Goal: Transaction & Acquisition: Purchase product/service

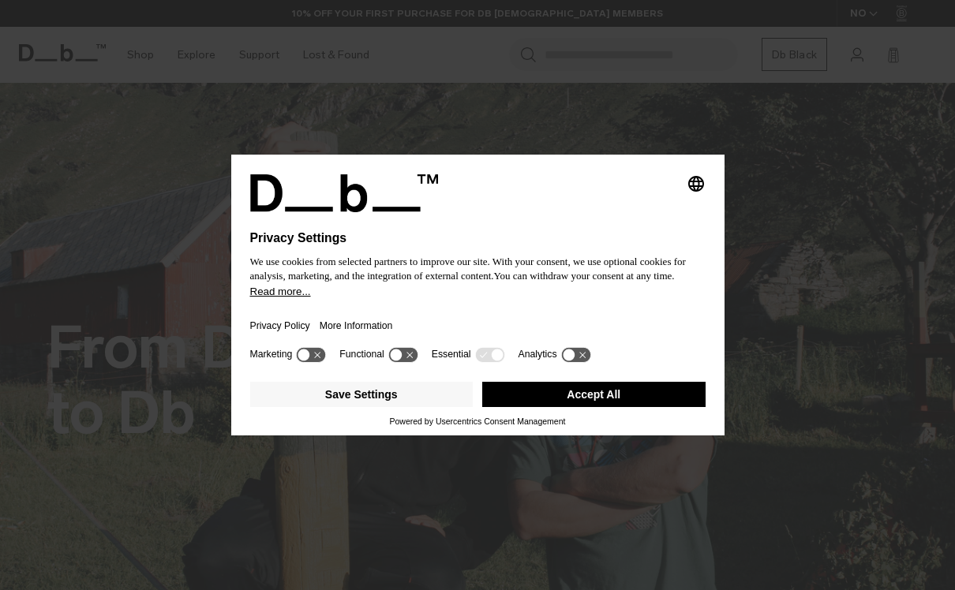
click at [439, 311] on div "Privacy Policy More Information" at bounding box center [477, 321] width 455 height 46
click at [416, 398] on button "Save Settings" at bounding box center [361, 394] width 223 height 25
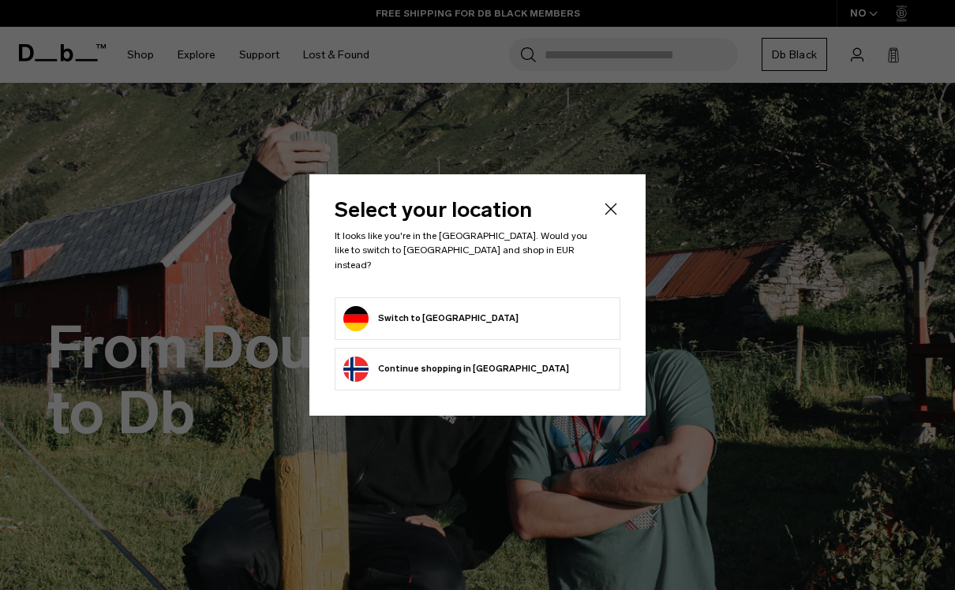
click at [453, 309] on button "Switch to Germany" at bounding box center [430, 318] width 175 height 25
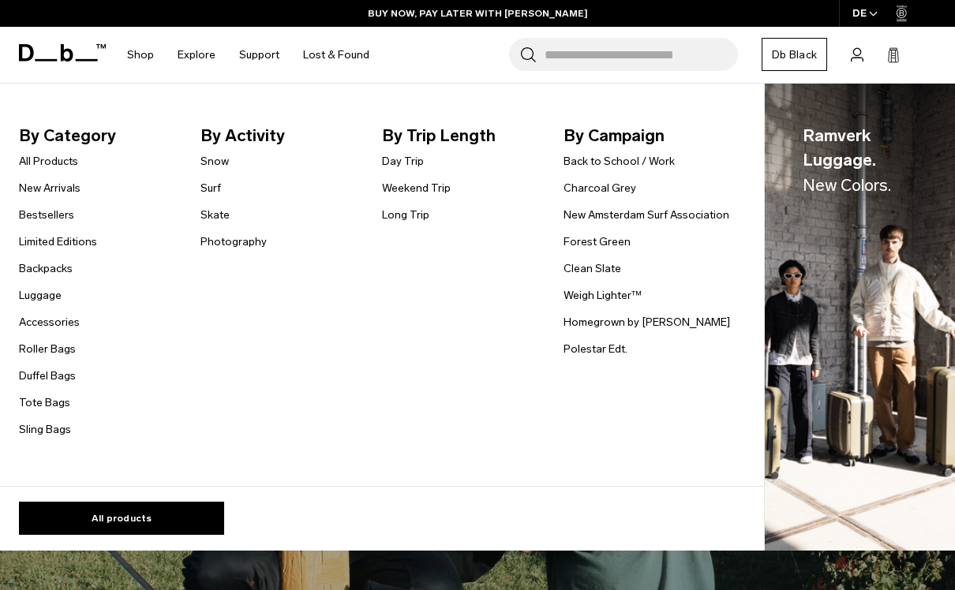
click at [102, 131] on span "By Category" at bounding box center [106, 135] width 174 height 25
click at [95, 140] on span "By Category" at bounding box center [106, 135] width 174 height 25
click at [91, 141] on span "By Category" at bounding box center [106, 135] width 174 height 25
click at [159, 518] on link "All products" at bounding box center [121, 518] width 205 height 33
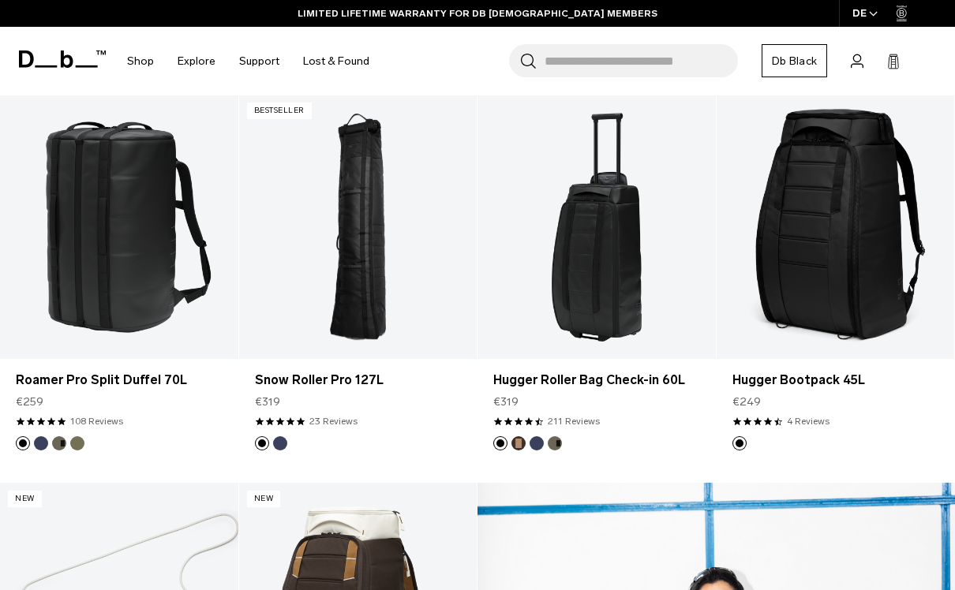
scroll to position [1078, 0]
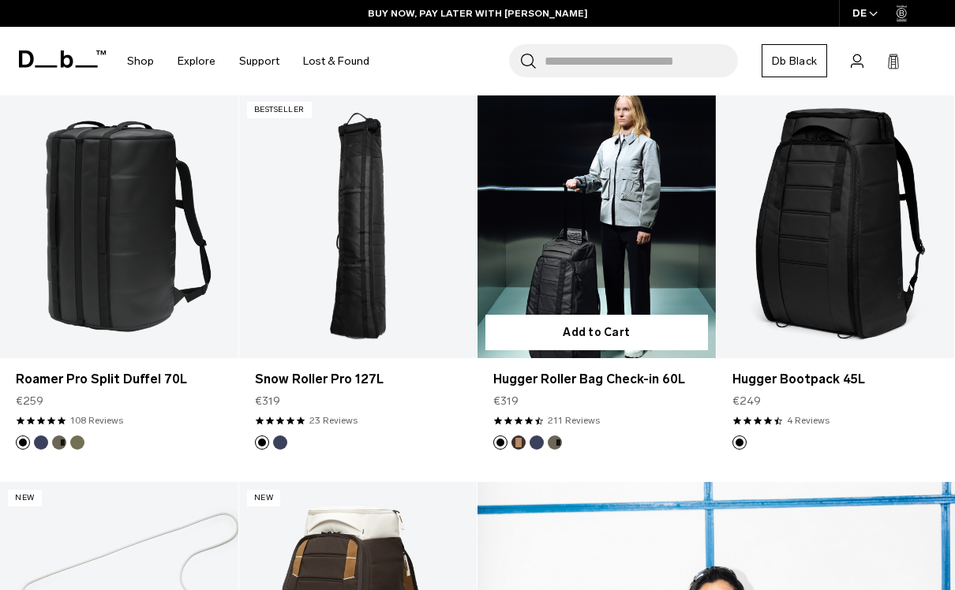
click at [623, 270] on link "Hugger Roller Bag Check-in 60L" at bounding box center [597, 226] width 238 height 264
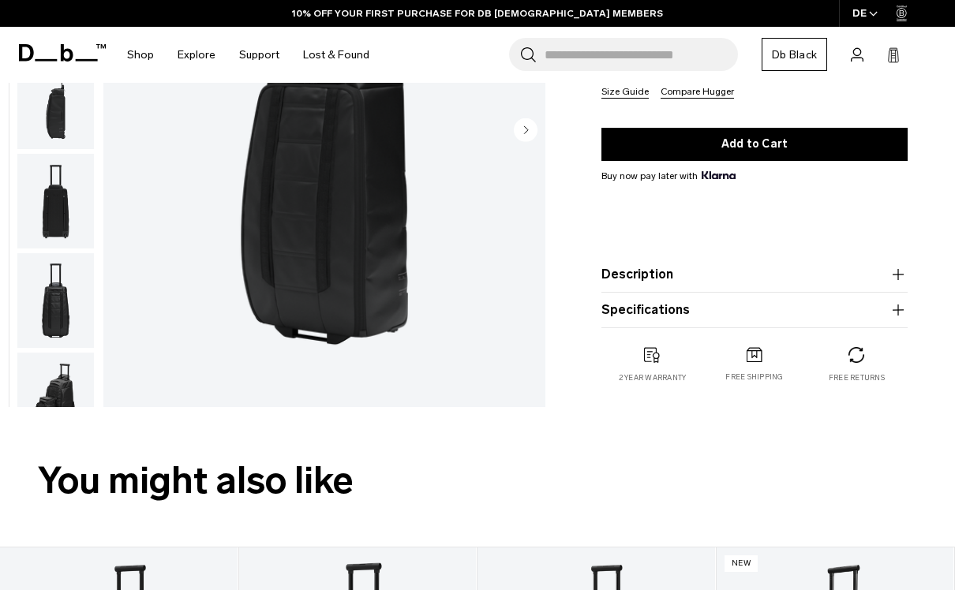
scroll to position [122, 0]
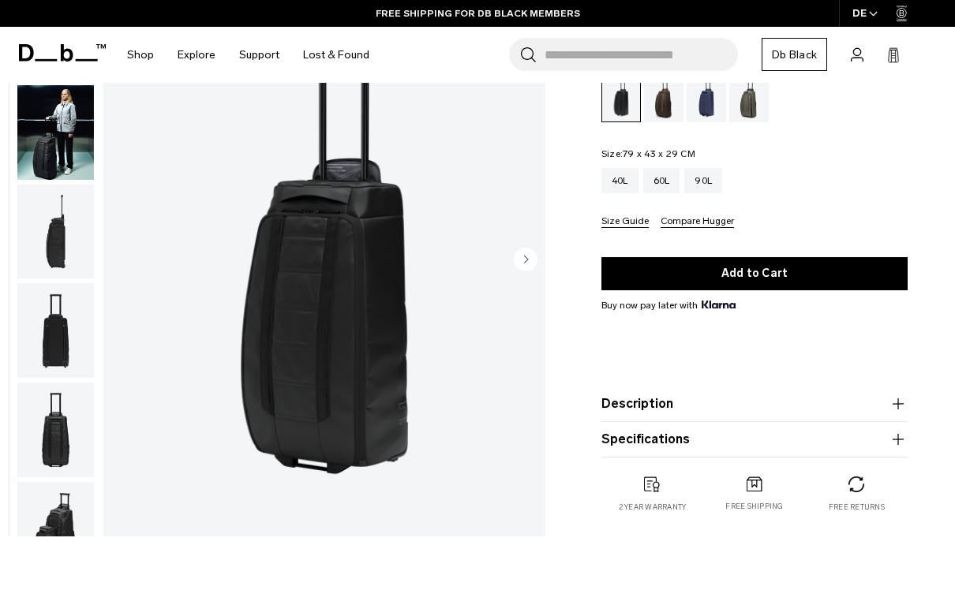
click at [73, 246] on img "button" at bounding box center [55, 232] width 77 height 95
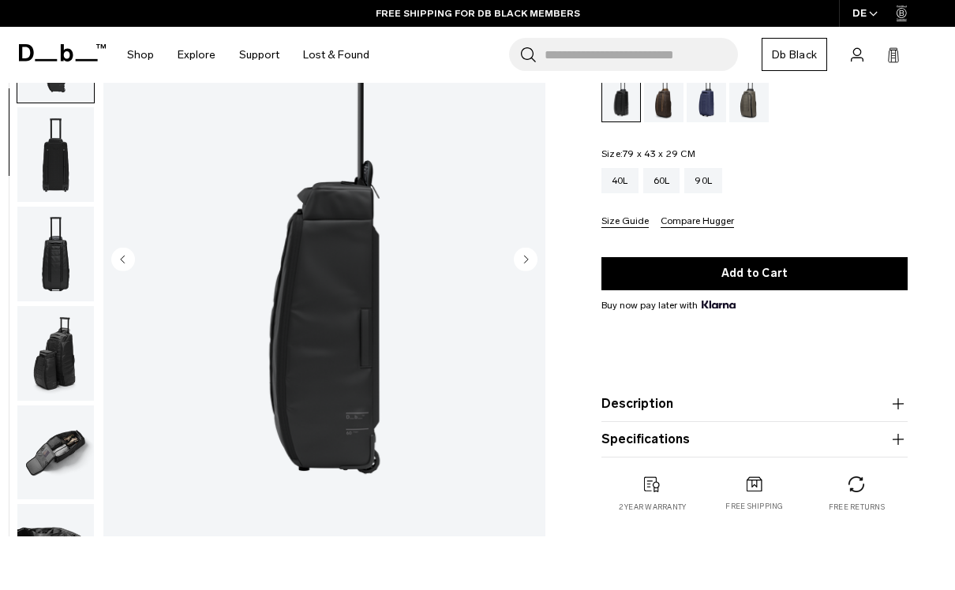
scroll to position [201, 0]
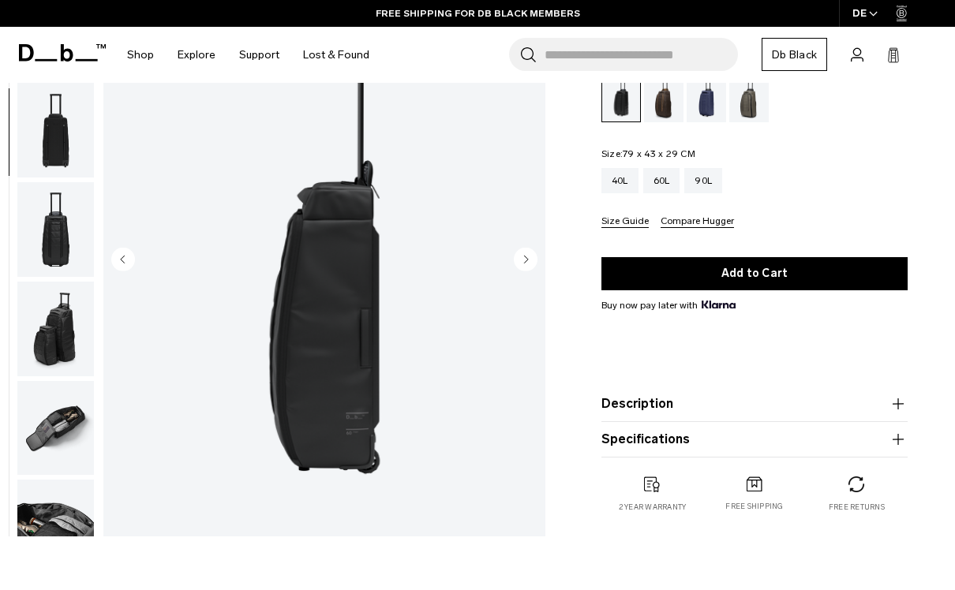
click at [76, 342] on img "button" at bounding box center [55, 329] width 77 height 95
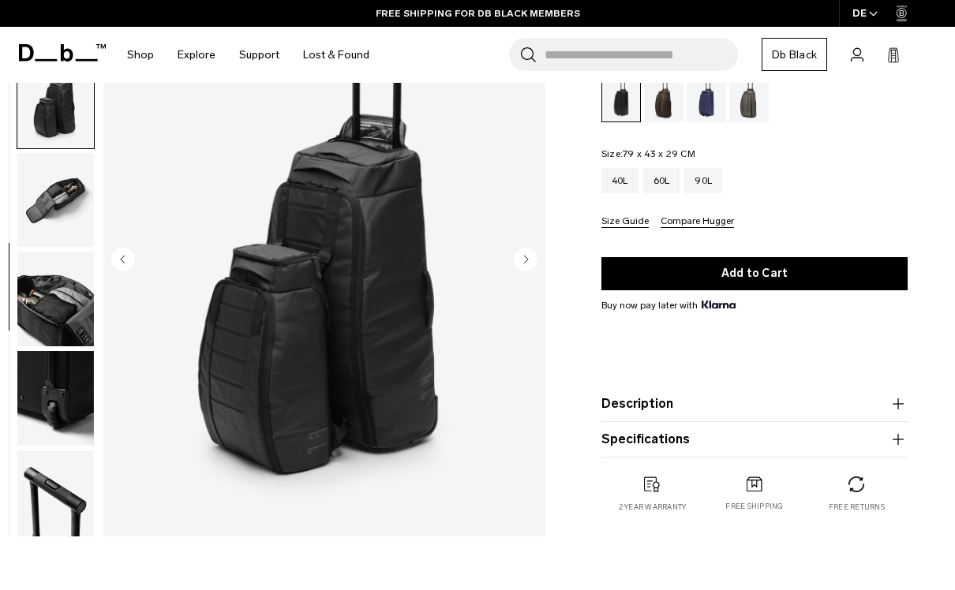
scroll to position [449, 0]
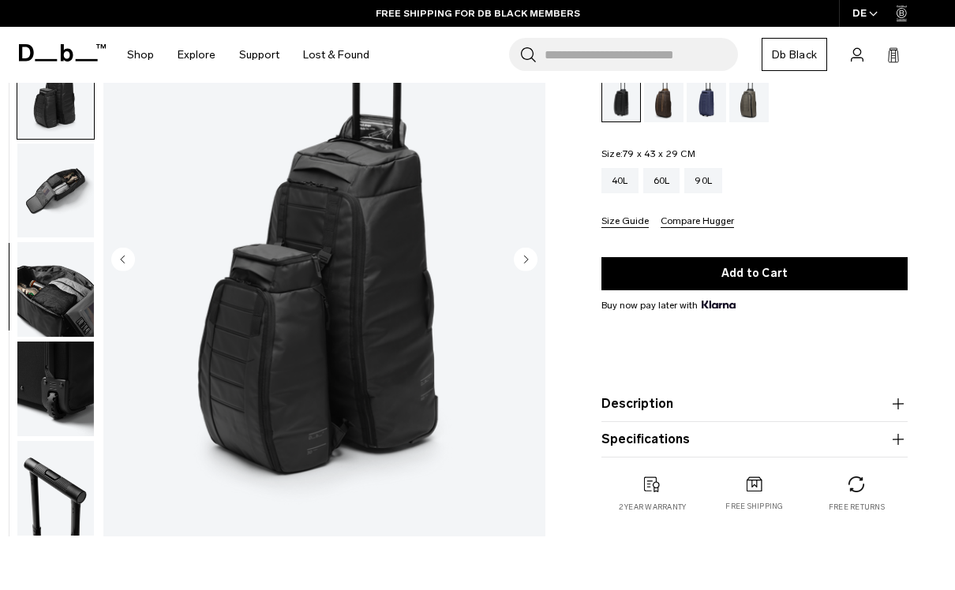
click at [77, 395] on img "button" at bounding box center [55, 389] width 77 height 95
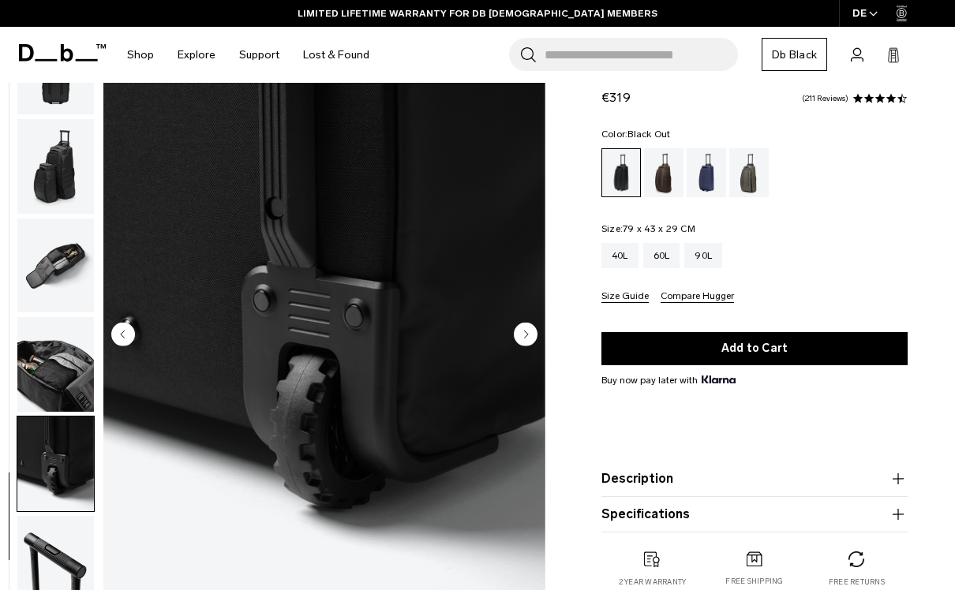
scroll to position [31, 0]
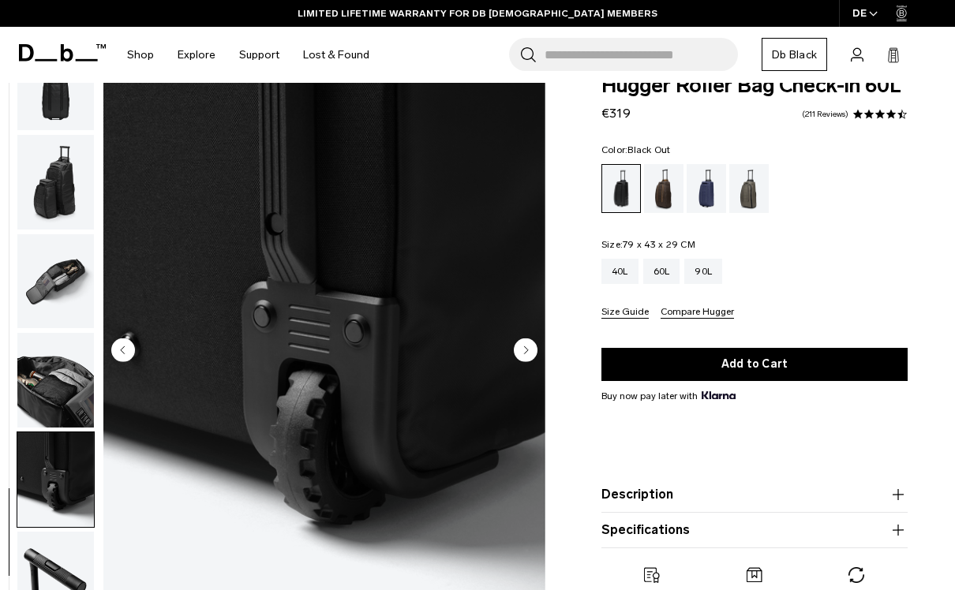
click at [55, 182] on img "button" at bounding box center [55, 182] width 77 height 95
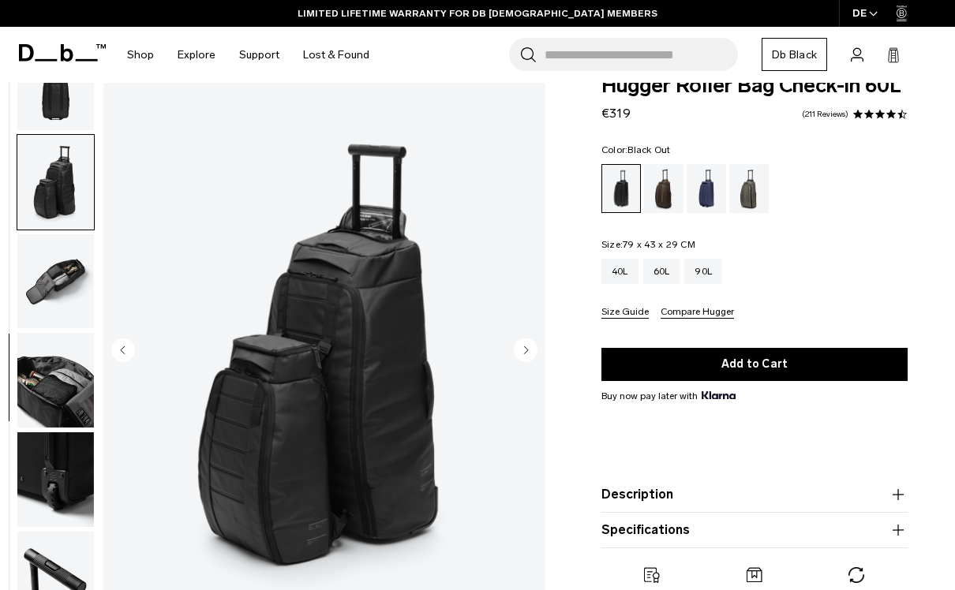
click at [51, 290] on img "button" at bounding box center [55, 281] width 77 height 95
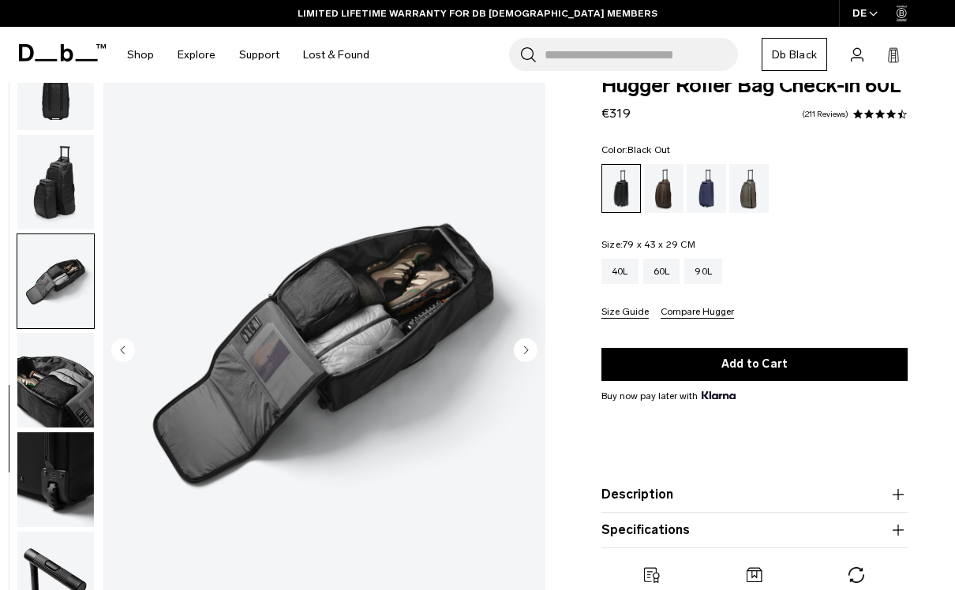
click at [51, 356] on img "button" at bounding box center [55, 380] width 77 height 95
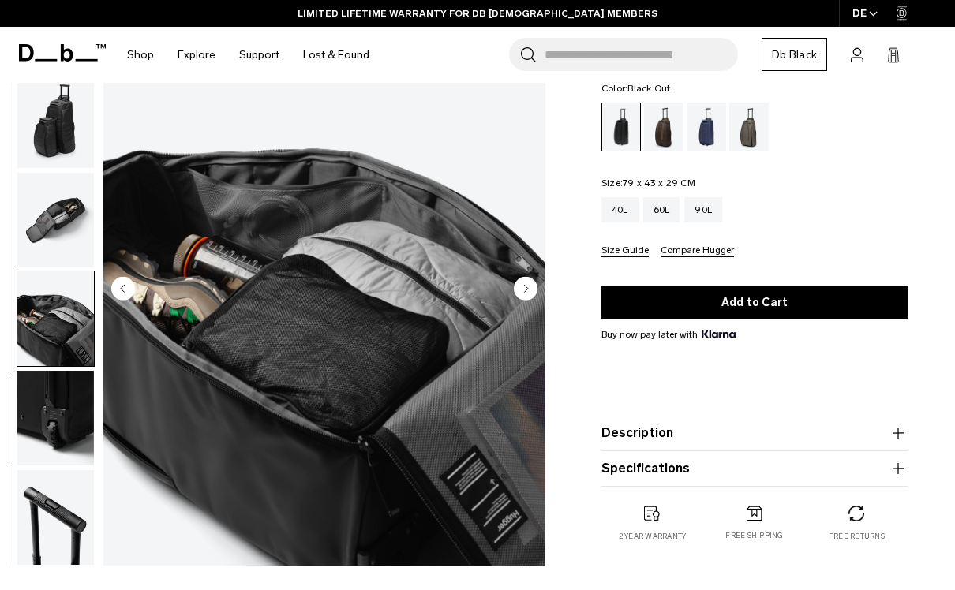
scroll to position [122, 0]
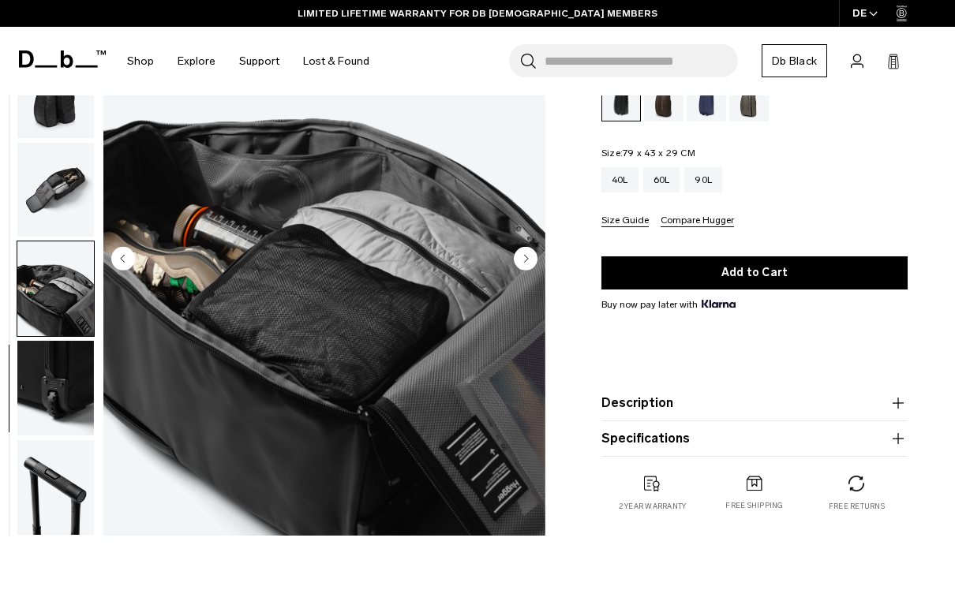
click at [58, 393] on img "button" at bounding box center [55, 388] width 77 height 95
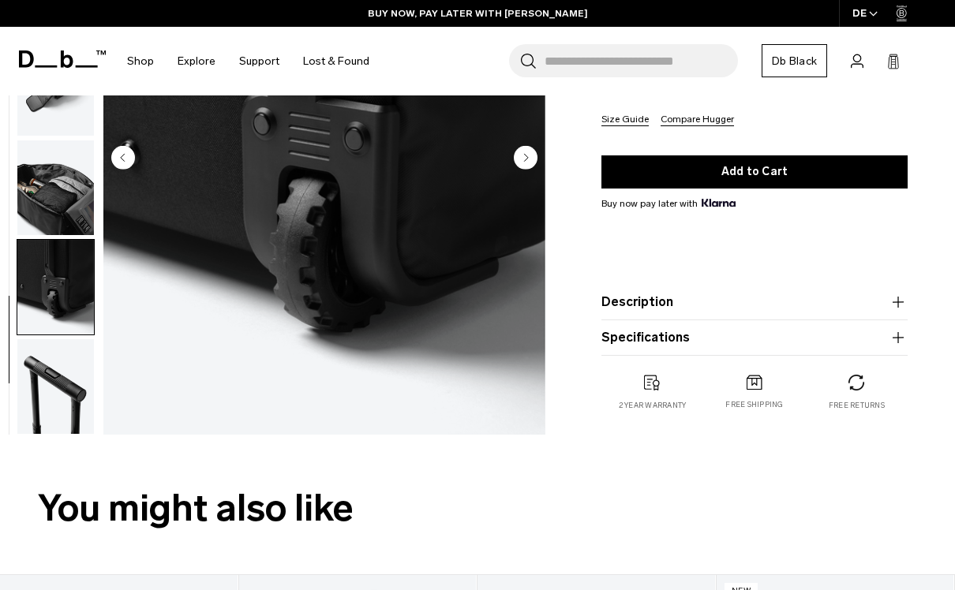
scroll to position [216, 0]
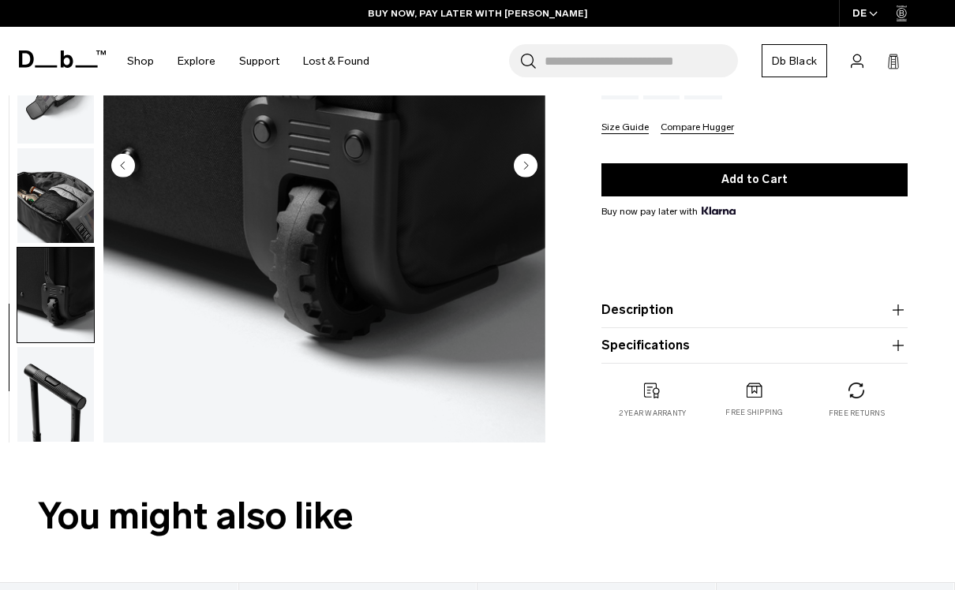
click at [83, 397] on img "button" at bounding box center [55, 394] width 77 height 95
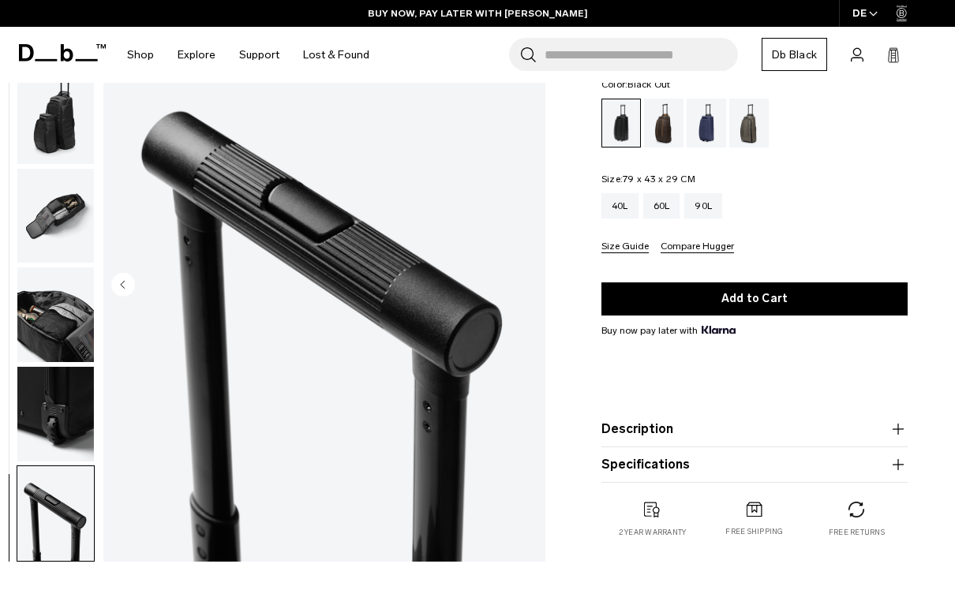
scroll to position [85, 0]
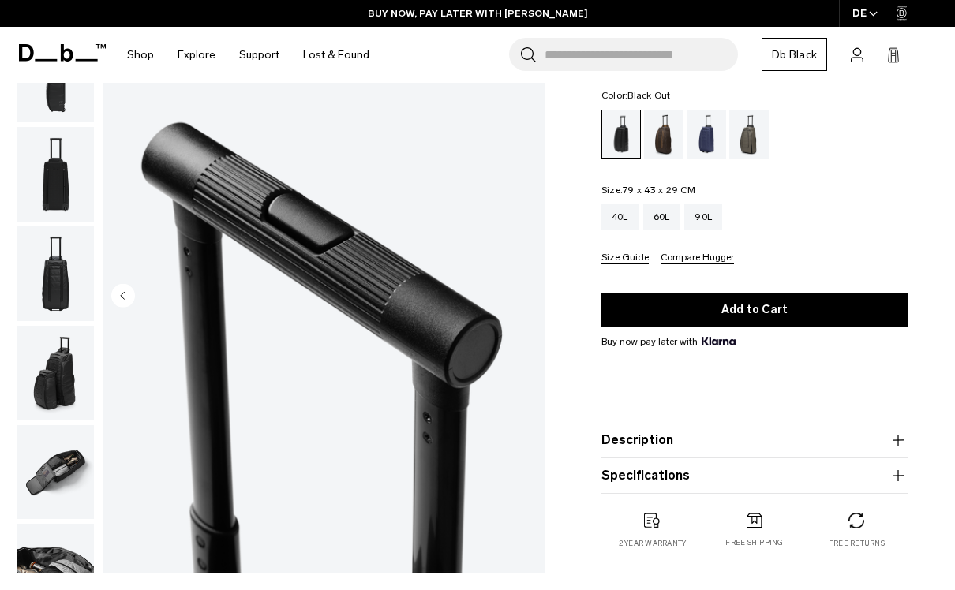
click at [37, 272] on img "button" at bounding box center [55, 274] width 77 height 95
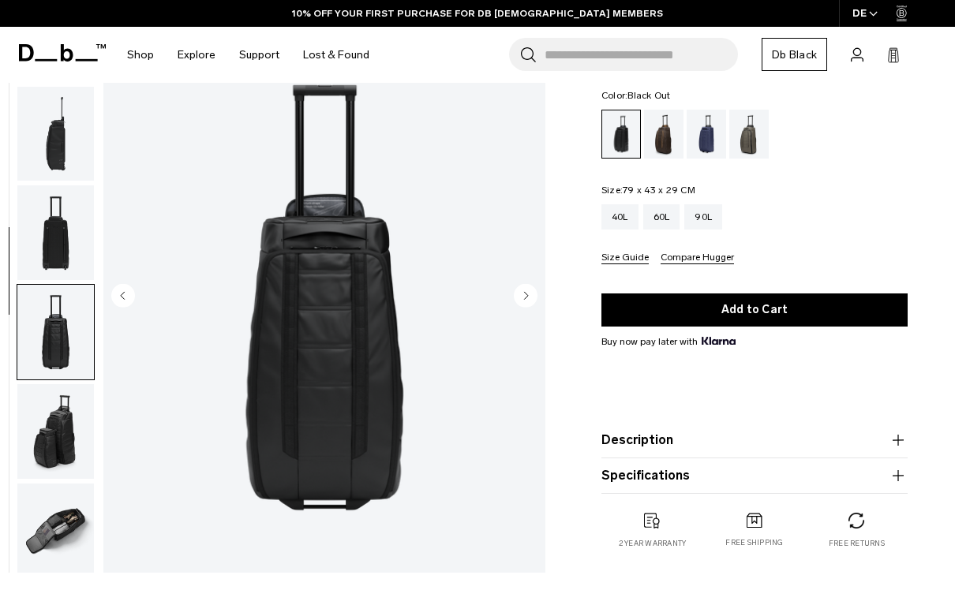
click at [50, 234] on img "button" at bounding box center [55, 233] width 77 height 95
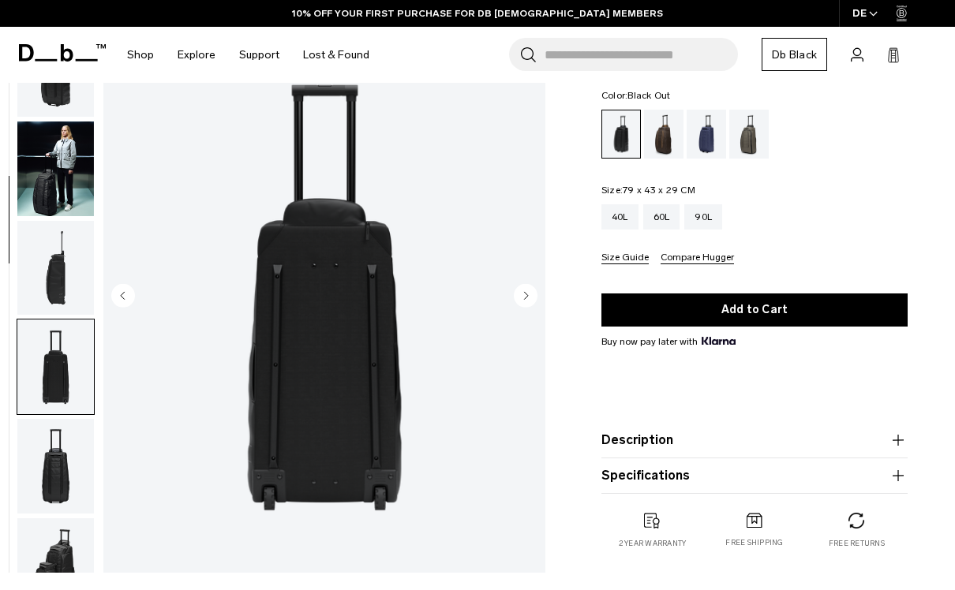
scroll to position [0, 0]
click at [51, 170] on img "button" at bounding box center [55, 169] width 77 height 95
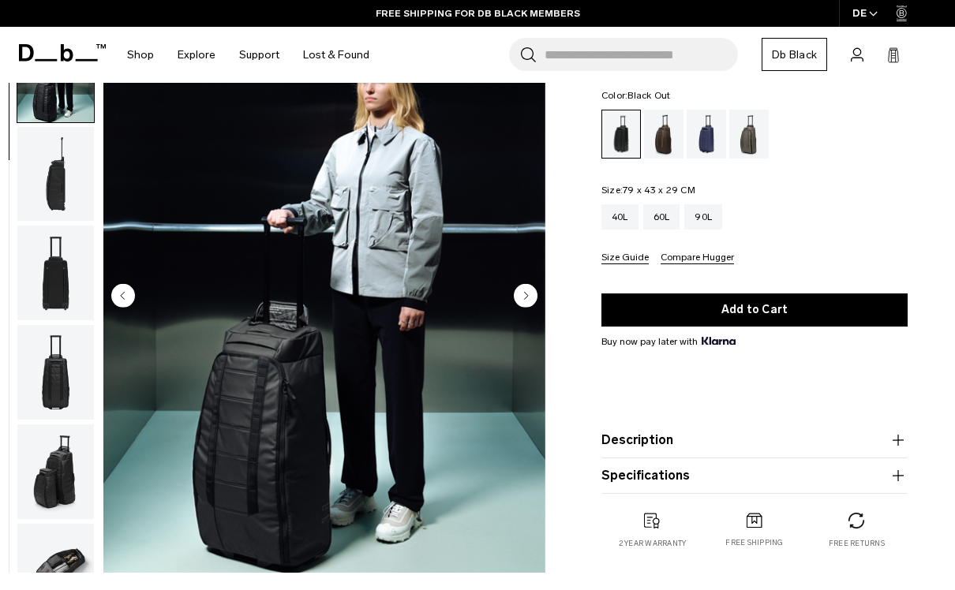
scroll to position [100, 0]
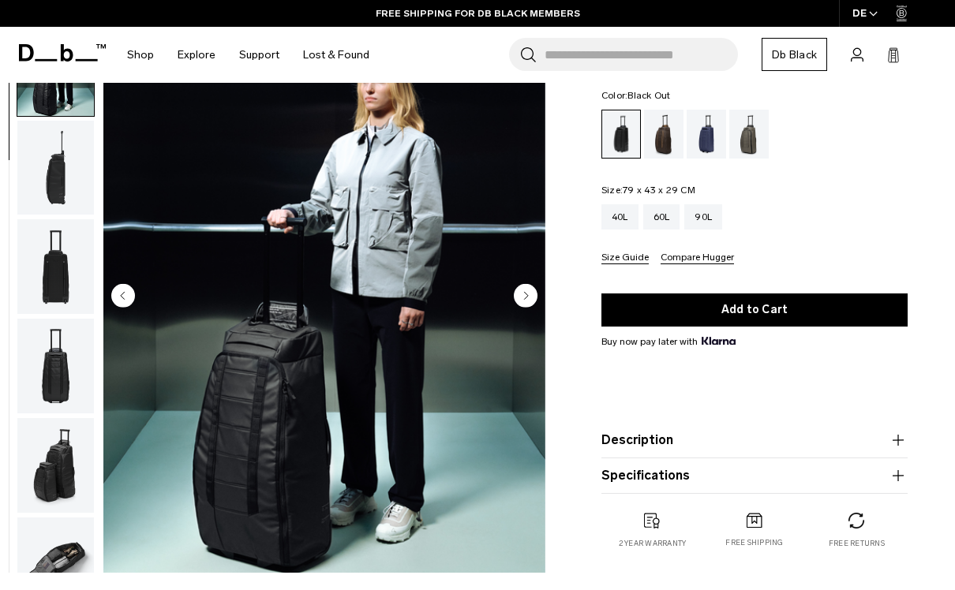
click at [45, 178] on img "button" at bounding box center [55, 168] width 77 height 95
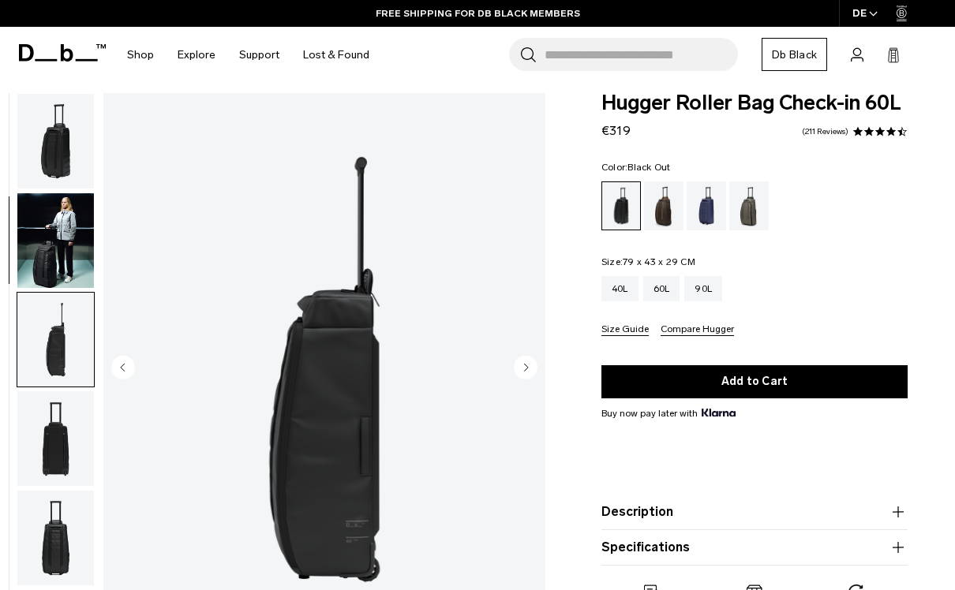
scroll to position [0, 0]
